Goal: Navigation & Orientation: Find specific page/section

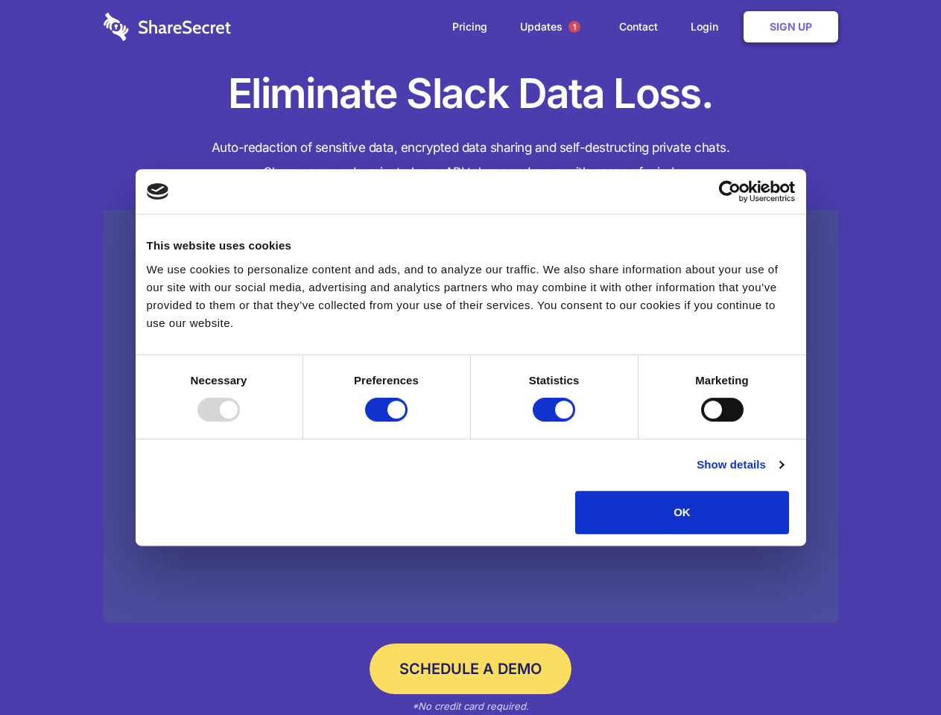
click at [240, 422] on div at bounding box center [218, 410] width 42 height 24
click at [407, 422] on input "Preferences" at bounding box center [386, 410] width 42 height 24
checkbox input "false"
click at [556, 422] on input "Statistics" at bounding box center [554, 410] width 42 height 24
checkbox input "false"
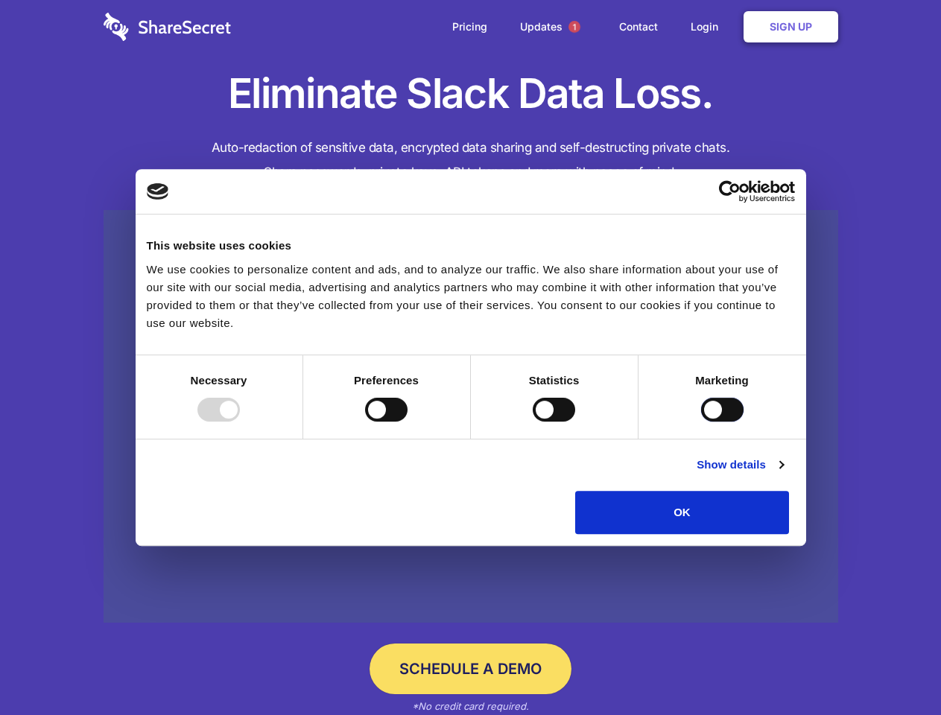
click at [701, 422] on input "Marketing" at bounding box center [722, 410] width 42 height 24
checkbox input "true"
click at [783, 474] on link "Show details" at bounding box center [739, 465] width 86 height 18
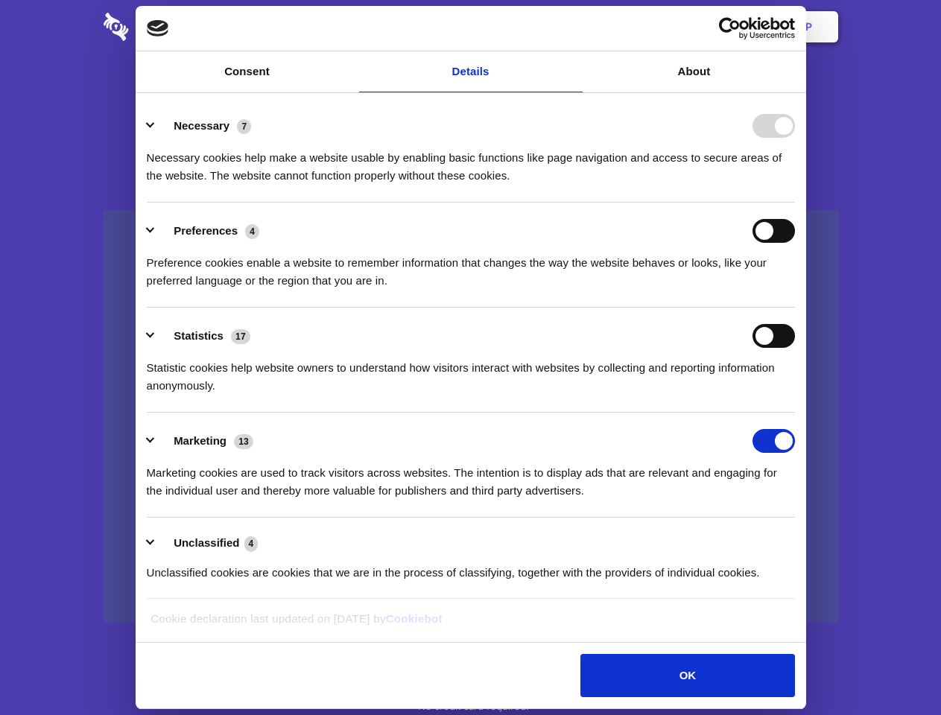
click at [795, 203] on li "Necessary 7 Necessary cookies help make a website usable by enabling basic func…" at bounding box center [471, 150] width 648 height 105
click at [574, 27] on span "1" at bounding box center [574, 27] width 12 height 12
